Goal: Transaction & Acquisition: Purchase product/service

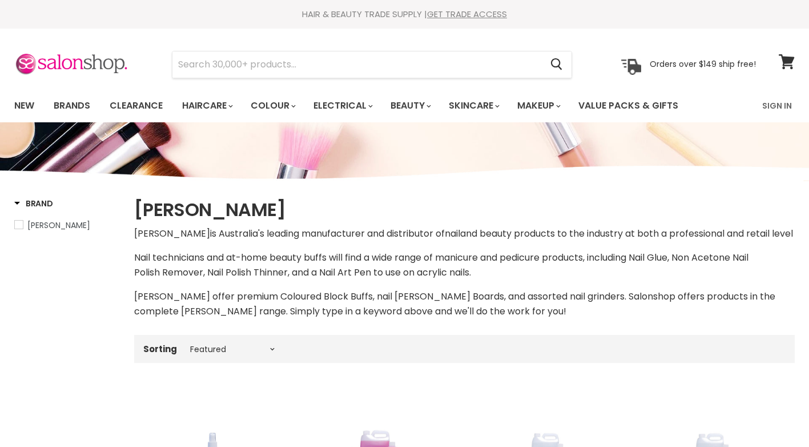
select select "manual"
click at [276, 102] on link "Colour" at bounding box center [272, 106] width 61 height 24
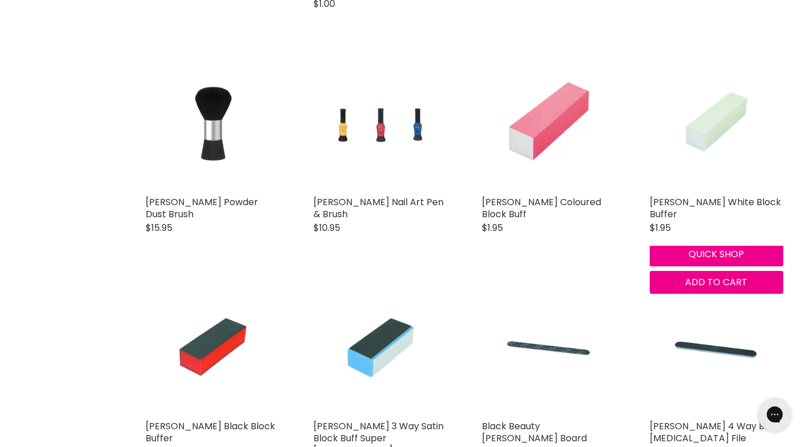
scroll to position [2456, 0]
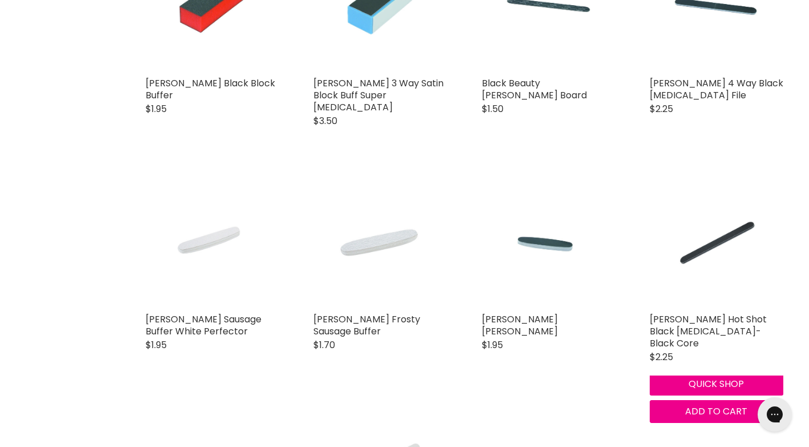
scroll to position [2856, 0]
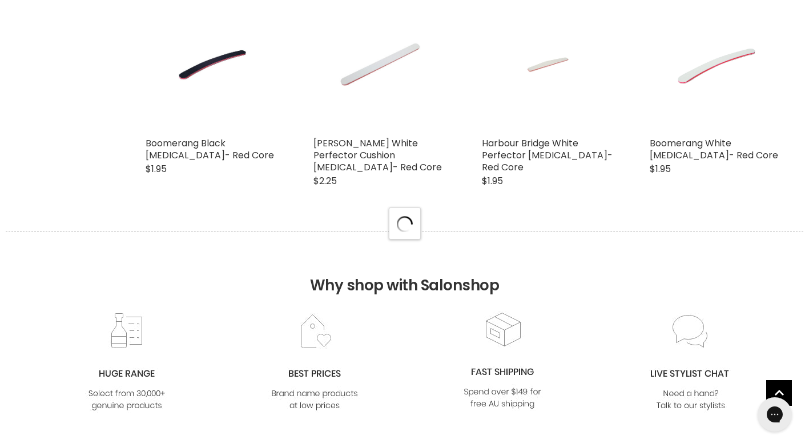
select select "manual"
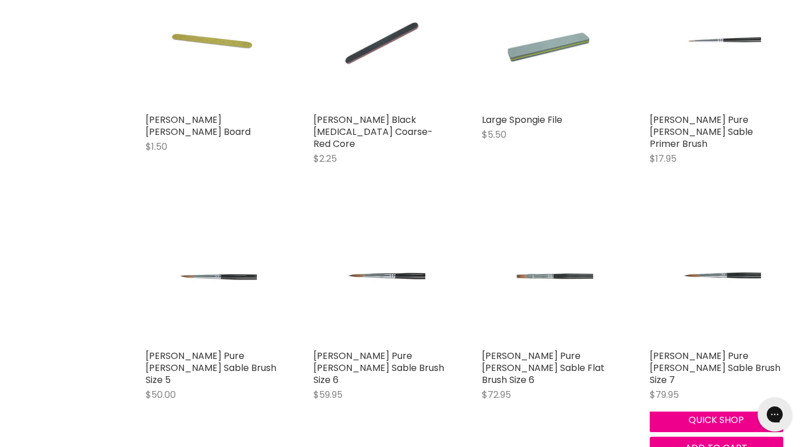
scroll to position [3942, 0]
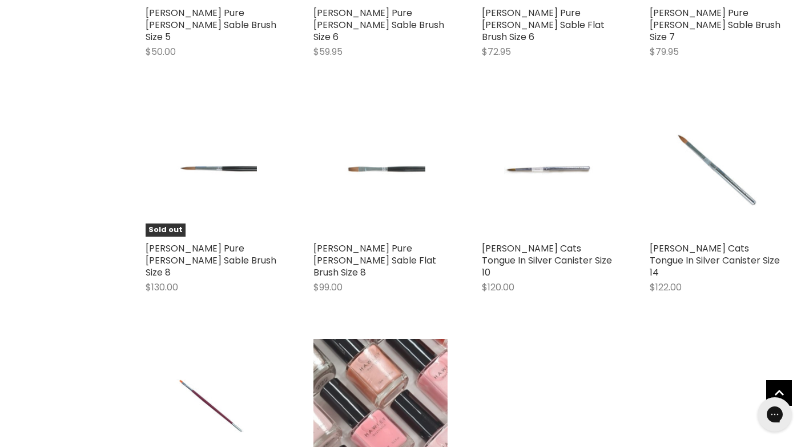
click at [385, 339] on img "Main content" at bounding box center [381, 406] width 134 height 134
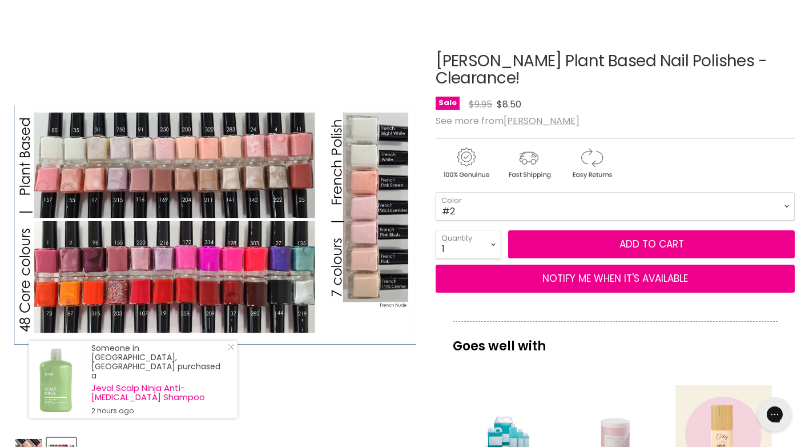
click at [256, 142] on img "Hawley Plant Based Nail Polishes - Clearance! image. Click or Scroll to Zoom." at bounding box center [215, 224] width 402 height 239
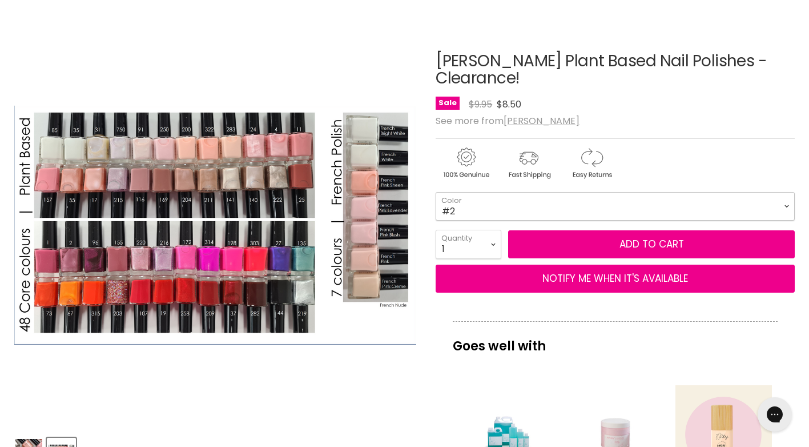
click at [504, 192] on select "#2 #11 #17 #19 #24 #25 #27 #34 #35 #37 #41 #42 #44 #73 #85" at bounding box center [615, 206] width 359 height 29
click at [436, 192] on select "#2 #11 #17 #19 #24 #25 #27 #34 #35 #37 #41 #42 #44 #73 #85" at bounding box center [615, 206] width 359 height 29
select select "#24"
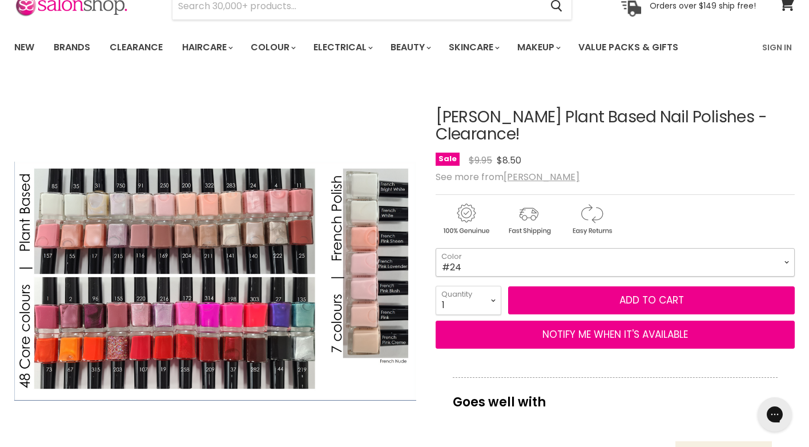
scroll to position [57, 0]
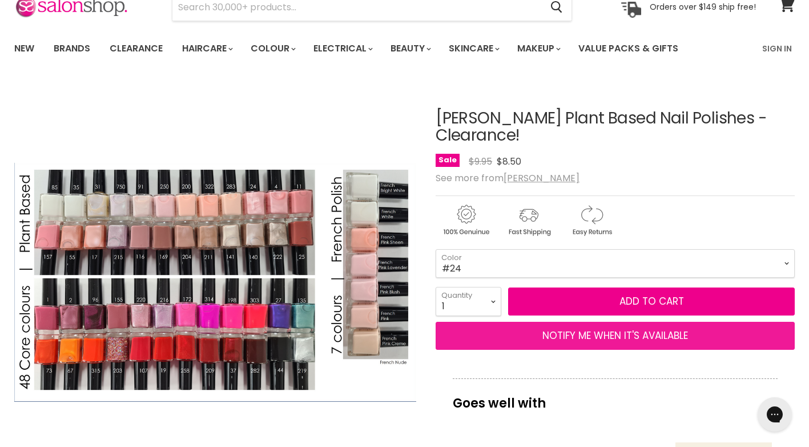
click at [630, 322] on button "NOTIFY ME WHEN IT'S AVAILABLE" at bounding box center [615, 336] width 359 height 29
select select "40088487460919"
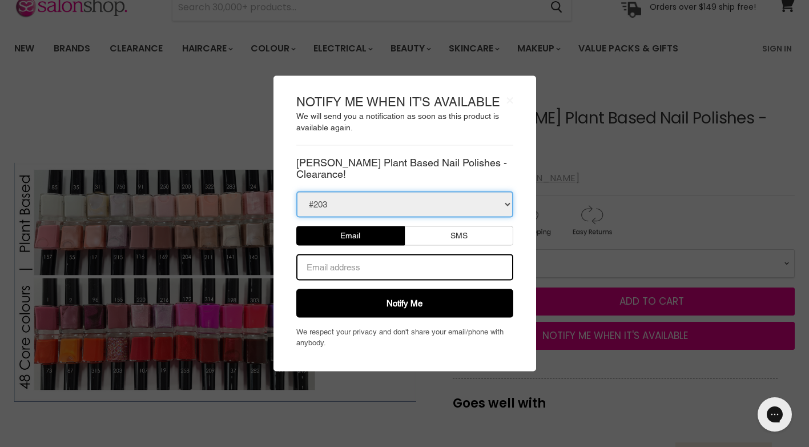
click at [384, 195] on select "#203" at bounding box center [404, 204] width 217 height 26
click at [388, 191] on select "#203" at bounding box center [404, 204] width 217 height 26
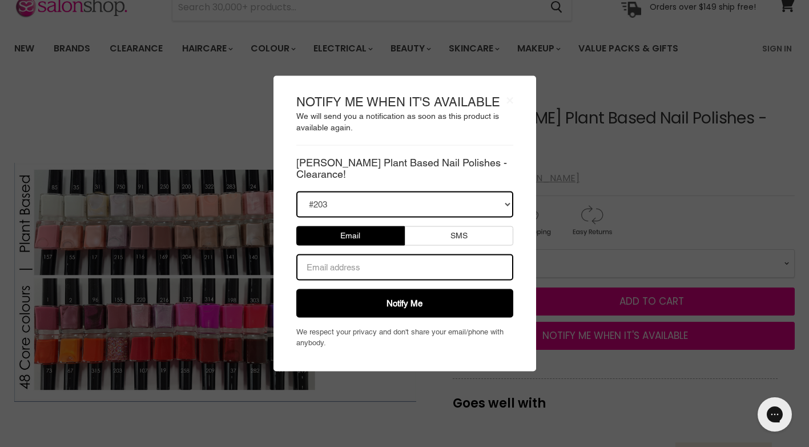
click at [627, 378] on body "× NOTIFY ME WHEN IT'S AVAILABLE We will send you a notification as soon as this…" at bounding box center [404, 223] width 809 height 447
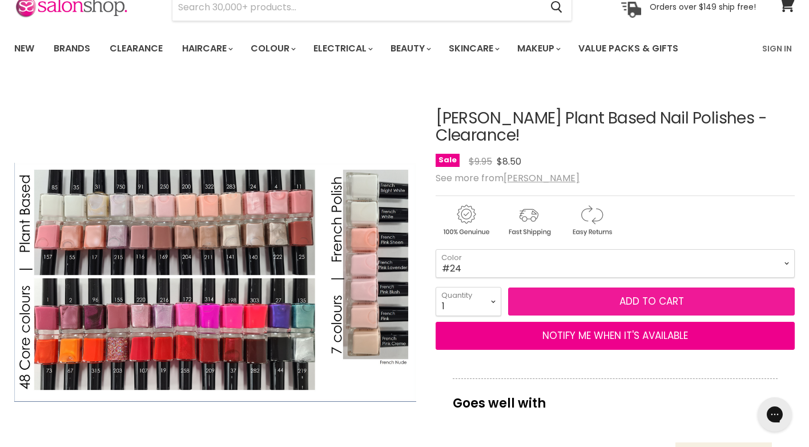
click at [618, 287] on button "Add to cart" at bounding box center [651, 301] width 287 height 29
drag, startPoint x: 732, startPoint y: 296, endPoint x: 728, endPoint y: 283, distance: 14.5
click at [732, 295] on button "Add to cart" at bounding box center [651, 301] width 287 height 29
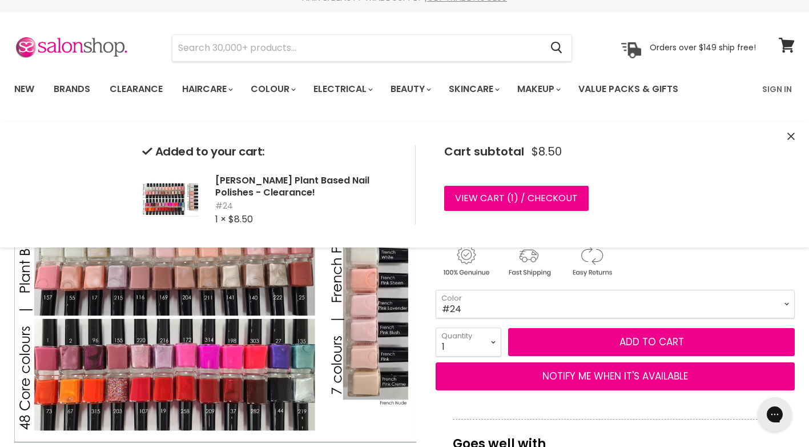
scroll to position [0, 0]
